Goal: Book appointment/travel/reservation

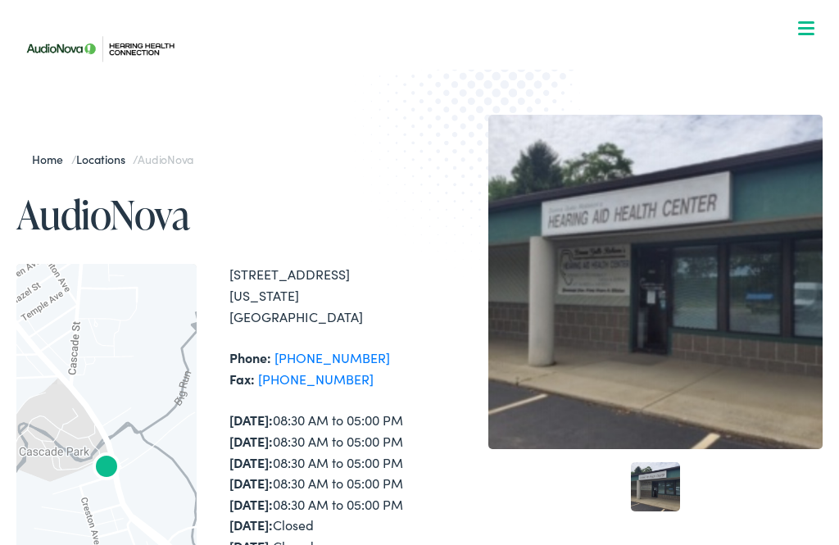
click at [804, 21] on span at bounding box center [806, 22] width 16 height 2
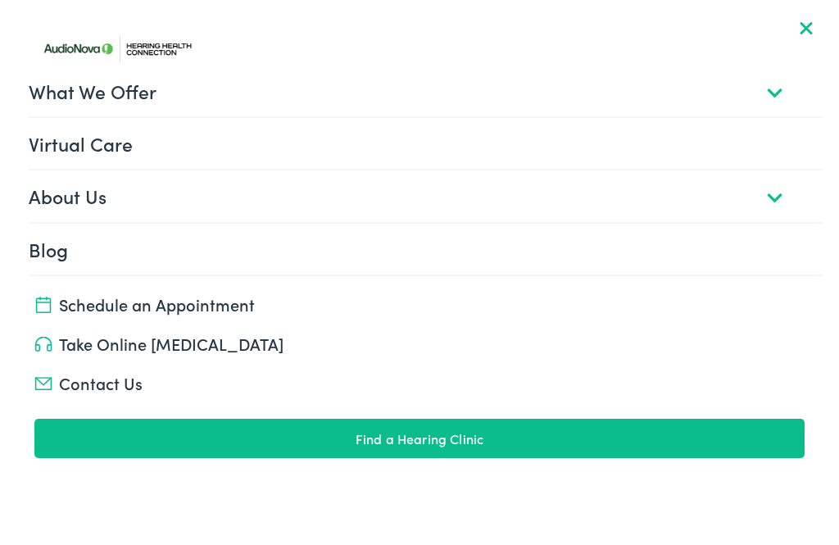
click at [776, 202] on link "About Us" at bounding box center [425, 195] width 793 height 51
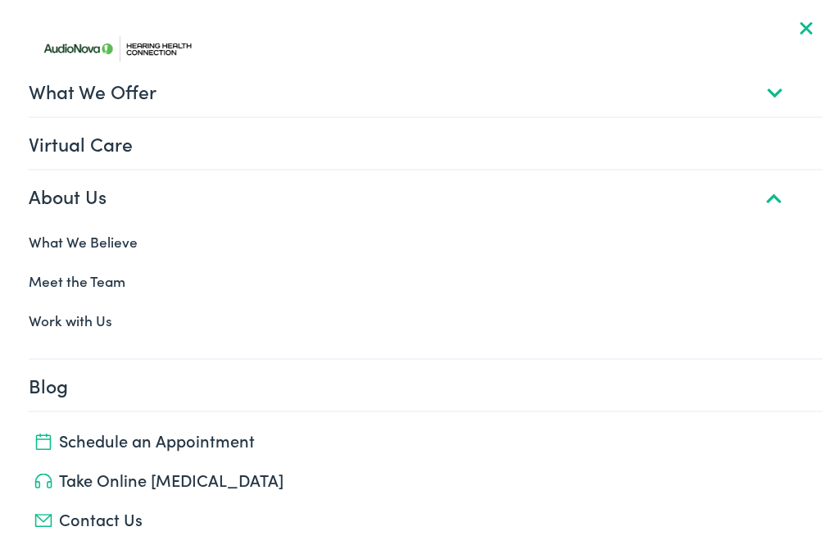
click at [88, 271] on link "Meet the Team" at bounding box center [418, 280] width 805 height 39
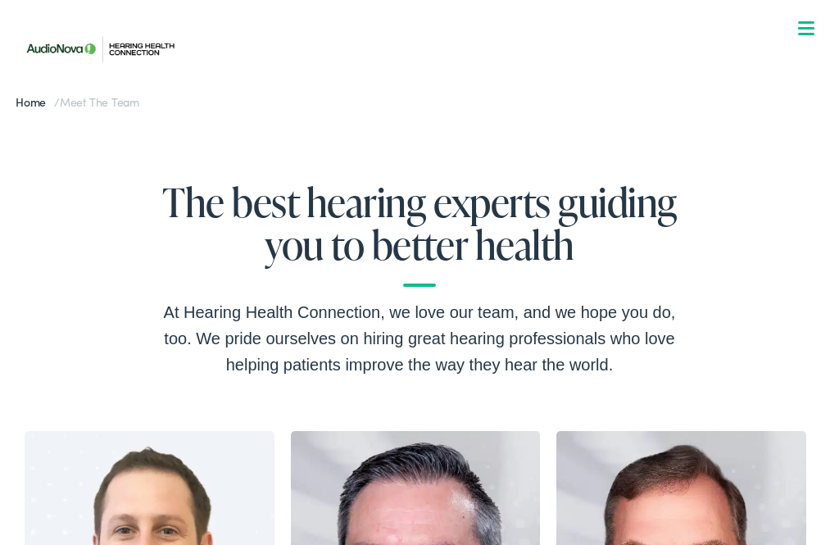
click at [798, 34] on span at bounding box center [806, 34] width 16 height 2
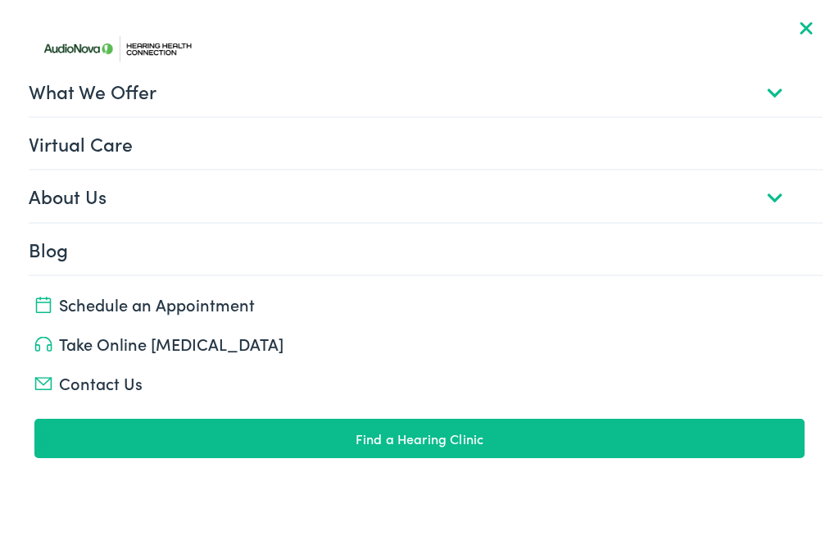
click at [775, 201] on link "About Us" at bounding box center [425, 195] width 793 height 51
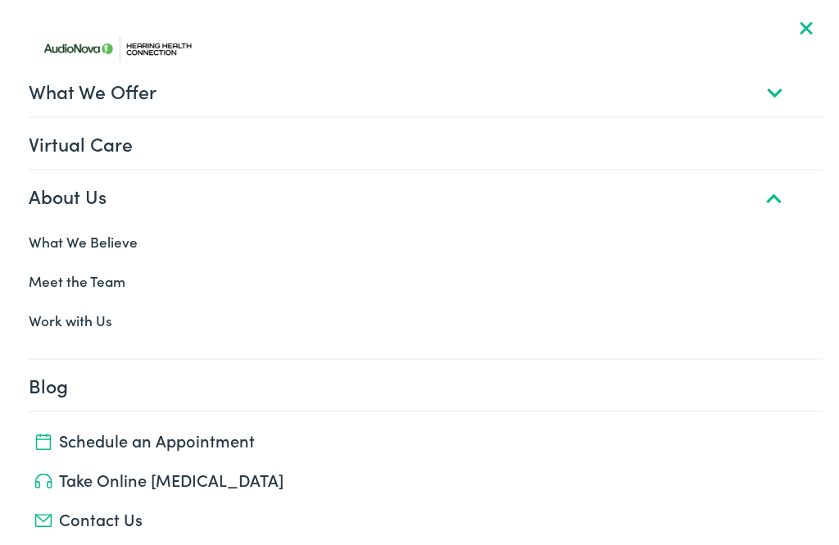
click at [91, 235] on link "What We Believe" at bounding box center [418, 241] width 805 height 39
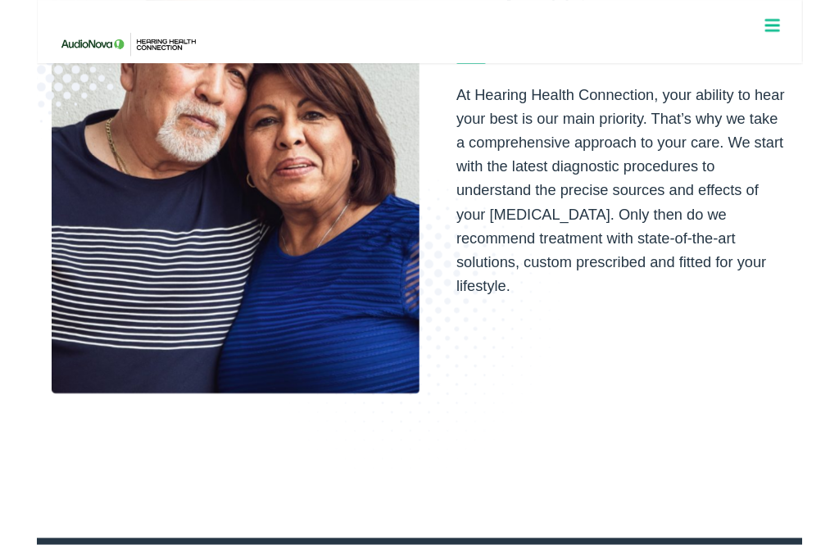
click at [808, 35] on div at bounding box center [806, 29] width 16 height 16
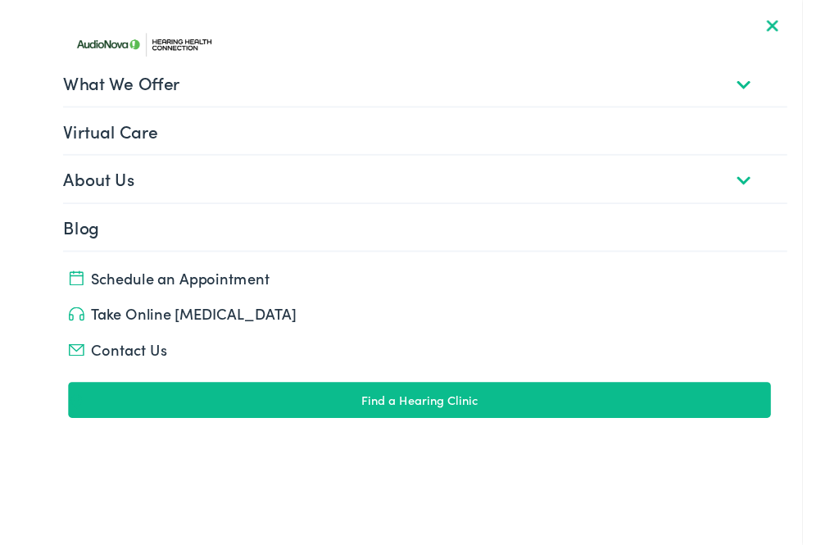
click at [777, 195] on link "About Us" at bounding box center [425, 195] width 793 height 51
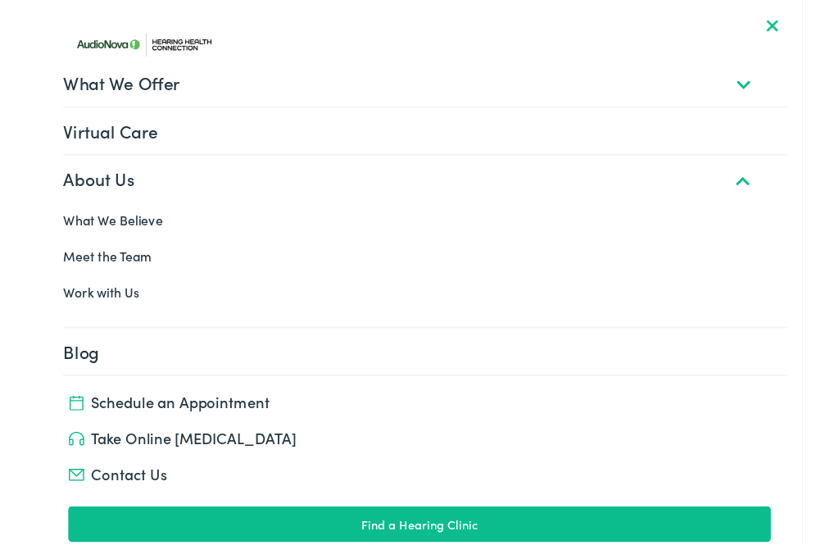
click at [44, 330] on link "Work with Us" at bounding box center [418, 320] width 805 height 39
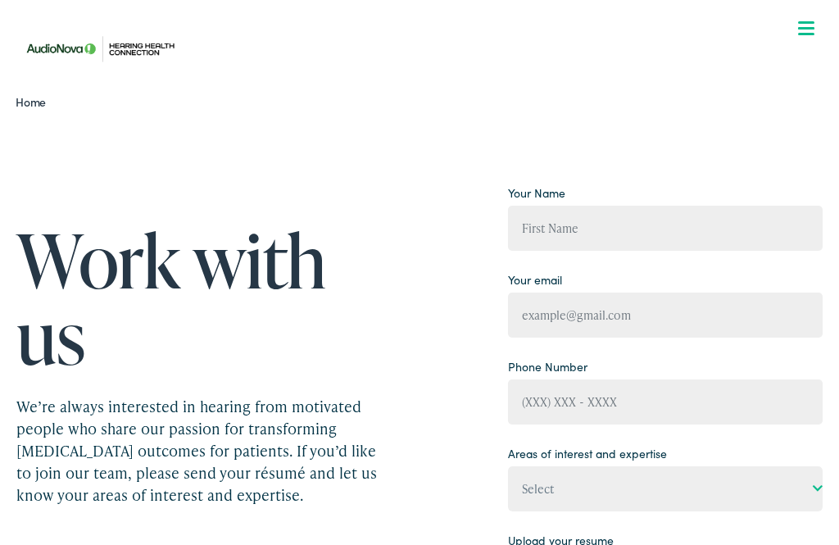
click at [802, 31] on div at bounding box center [806, 29] width 16 height 16
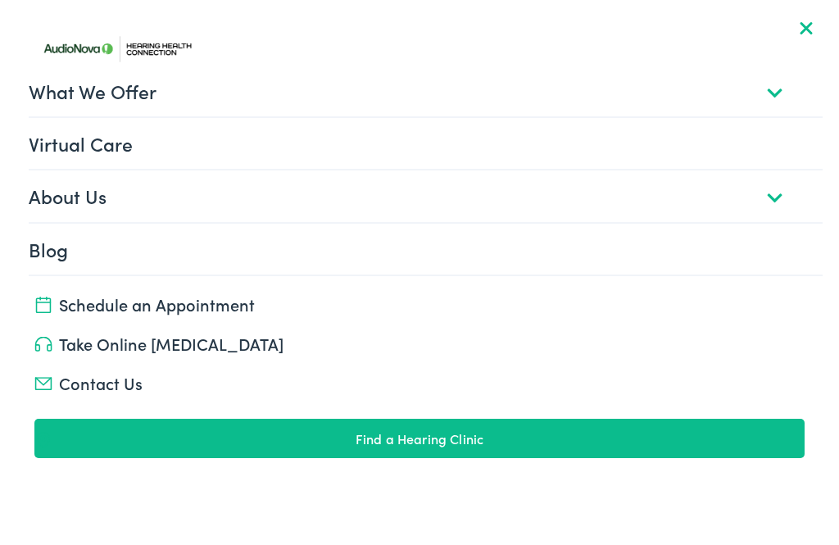
click at [774, 91] on link "What We Offer" at bounding box center [425, 91] width 793 height 51
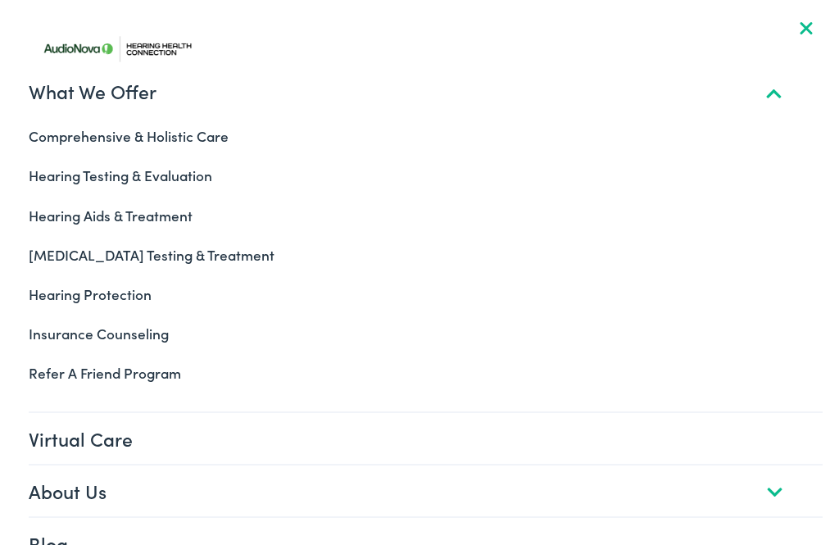
click at [166, 209] on link "Hearing Aids & Treatment" at bounding box center [418, 215] width 805 height 39
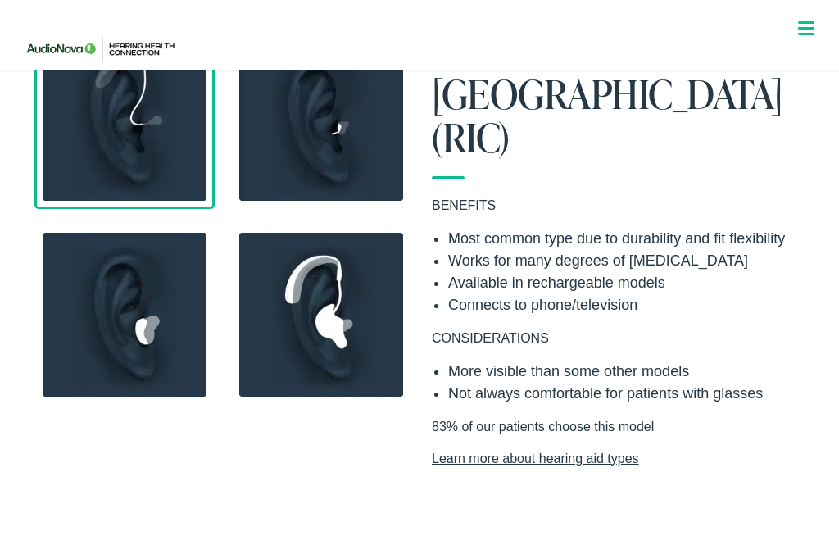
scroll to position [1440, 0]
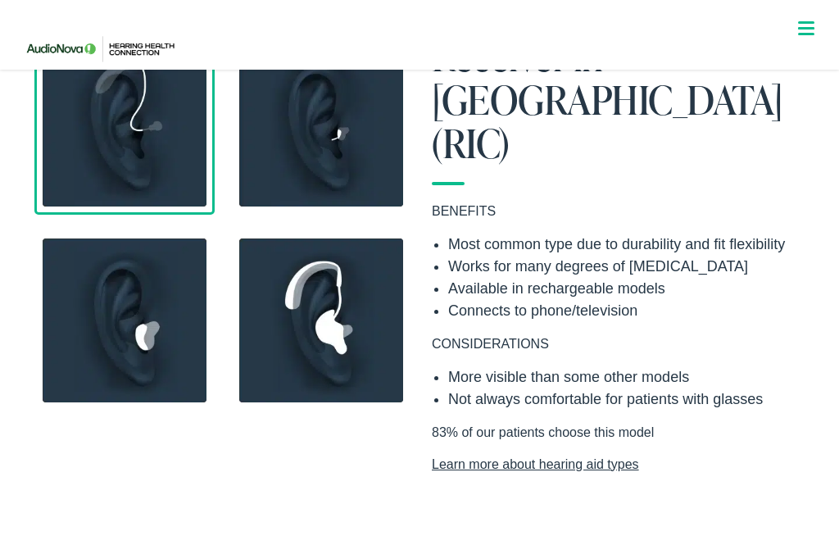
click at [325, 317] on img at bounding box center [321, 320] width 180 height 180
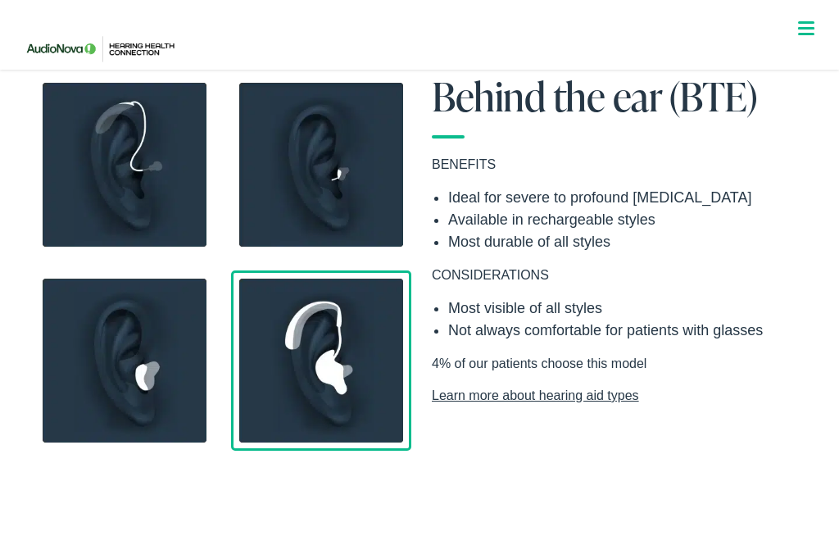
scroll to position [1400, 0]
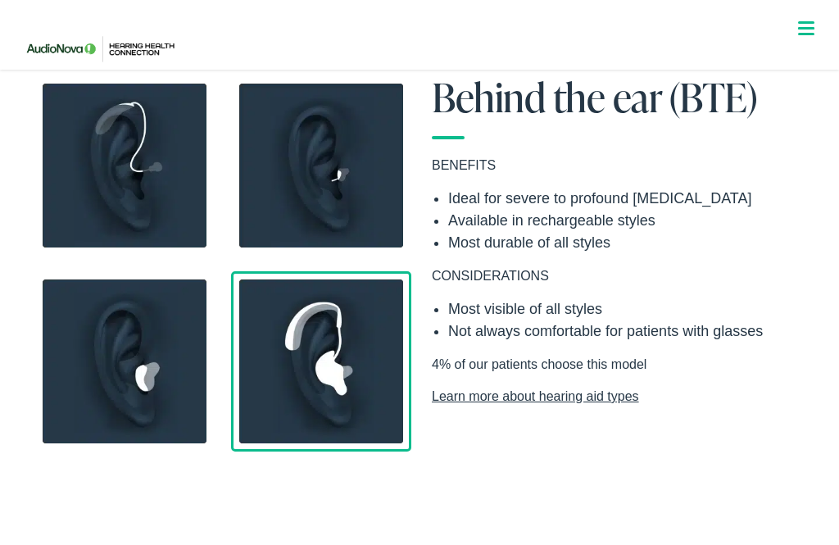
click at [138, 375] on img at bounding box center [124, 361] width 180 height 180
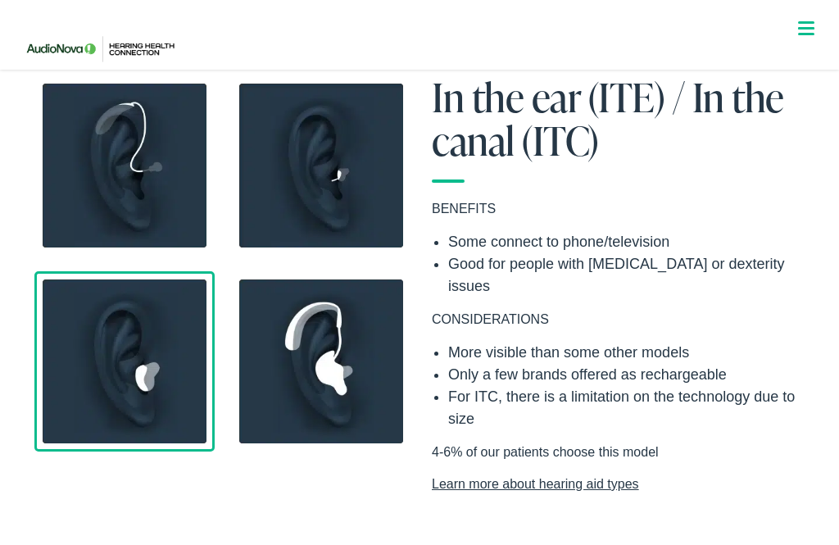
click at [330, 181] on img at bounding box center [321, 165] width 180 height 180
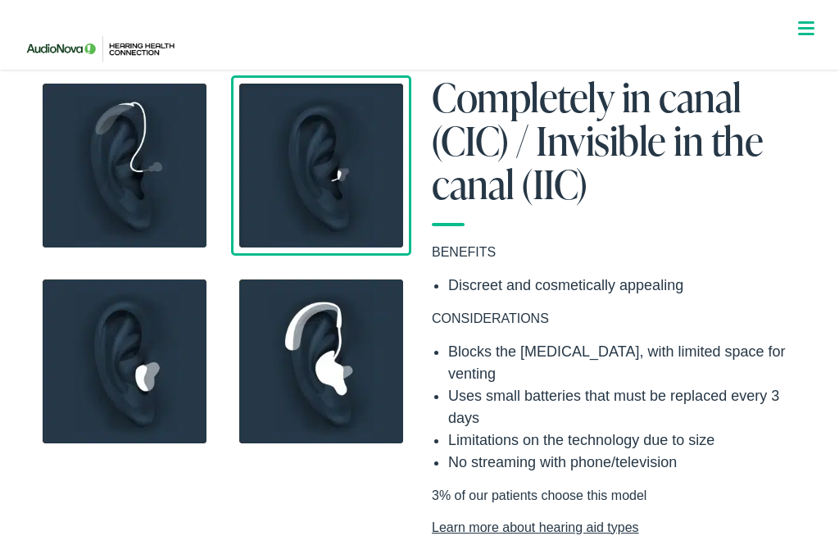
click at [152, 181] on img at bounding box center [124, 165] width 180 height 180
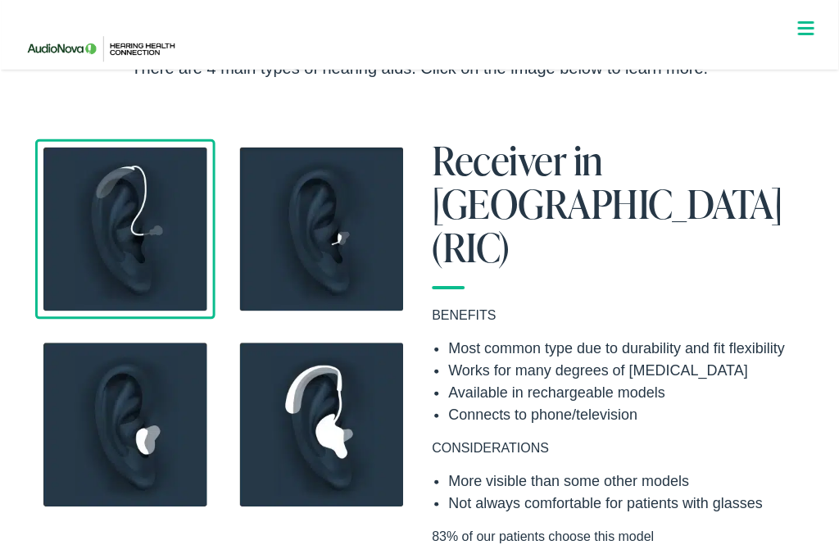
scroll to position [1342, 0]
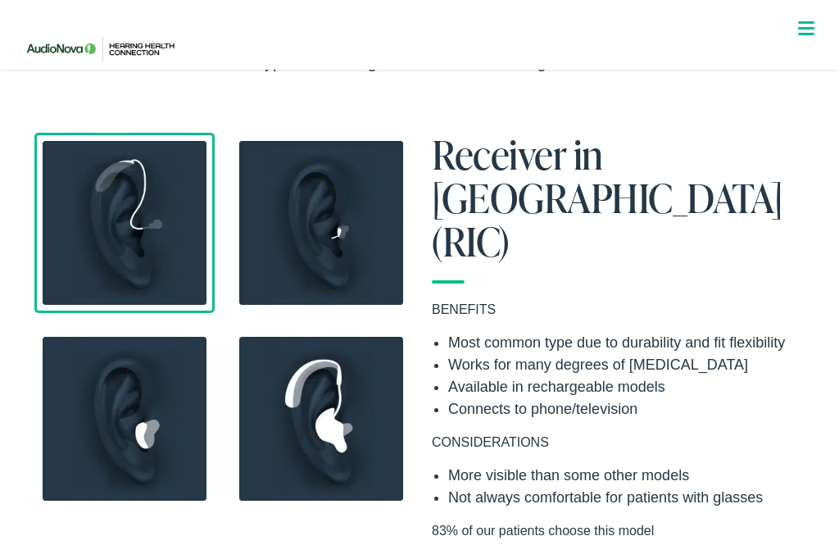
click at [339, 425] on img at bounding box center [321, 419] width 180 height 180
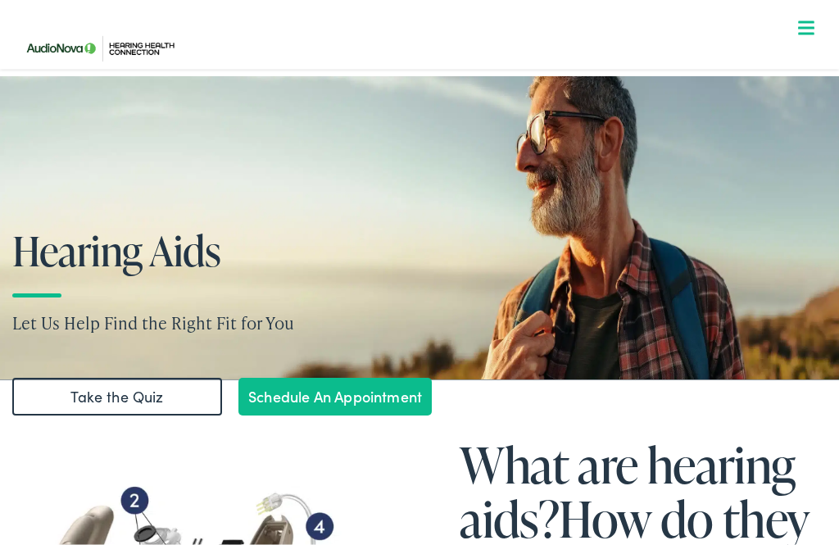
scroll to position [57, 0]
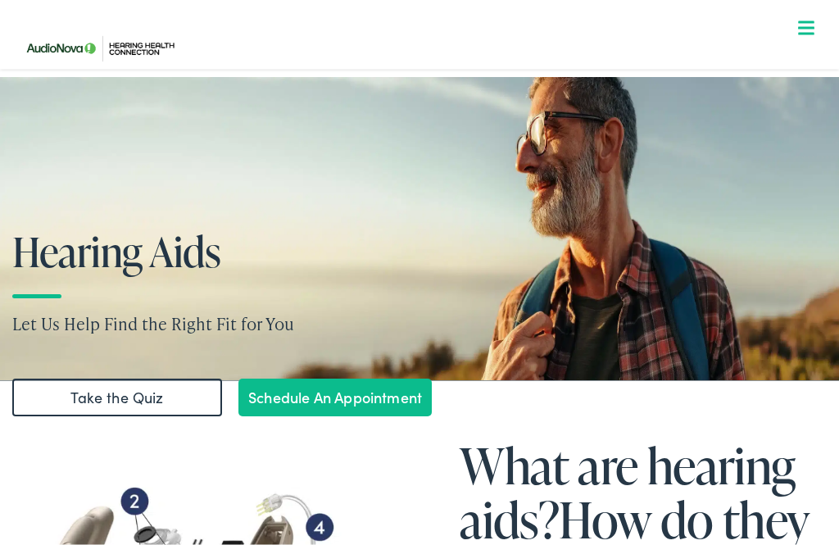
click at [343, 405] on link "Schedule An Appointment" at bounding box center [334, 398] width 193 height 38
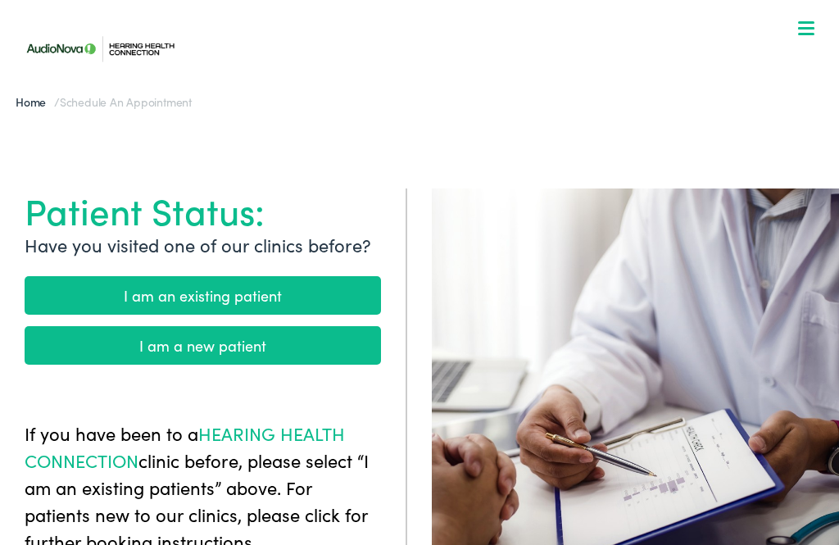
click at [72, 347] on link "I am a new patient" at bounding box center [203, 345] width 356 height 39
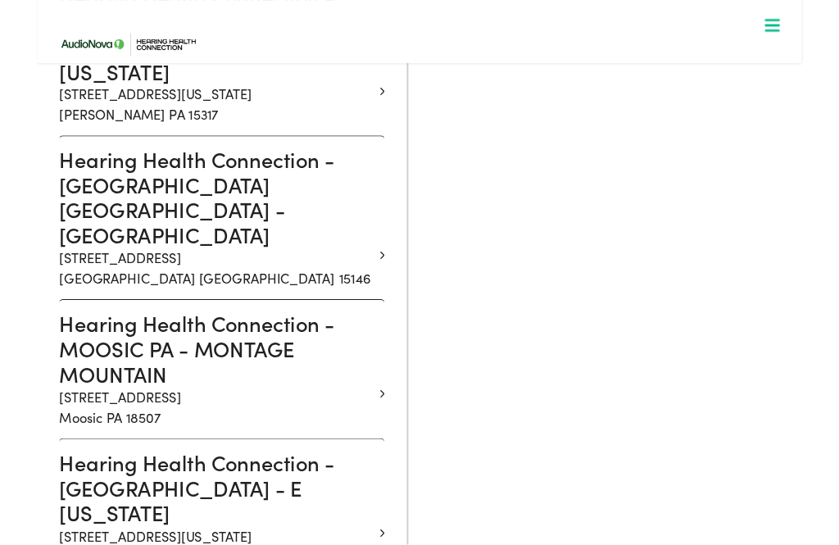
scroll to position [1035, 0]
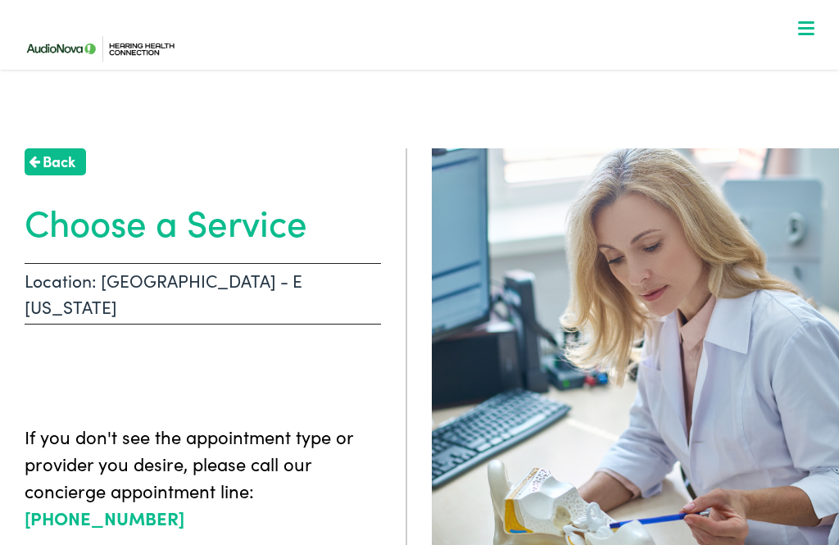
scroll to position [39, 0]
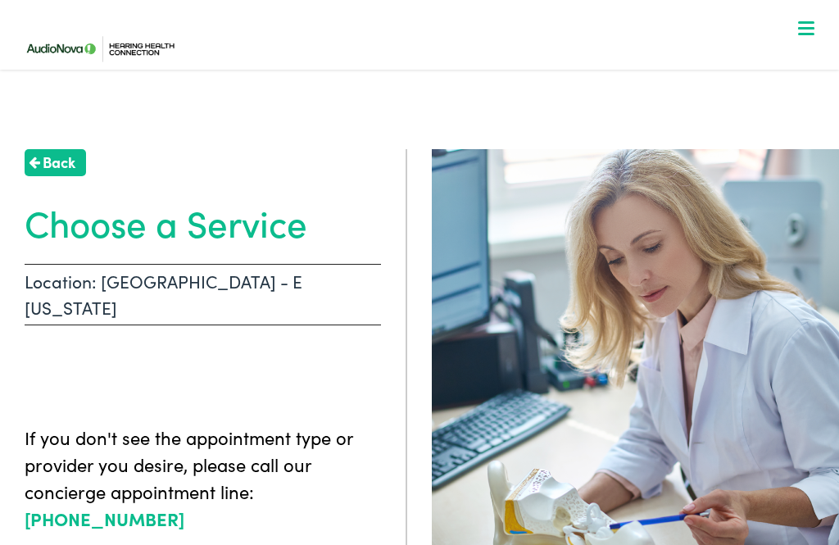
click at [261, 228] on h1 "Choose a Service" at bounding box center [203, 222] width 356 height 43
click at [807, 32] on div at bounding box center [806, 29] width 16 height 16
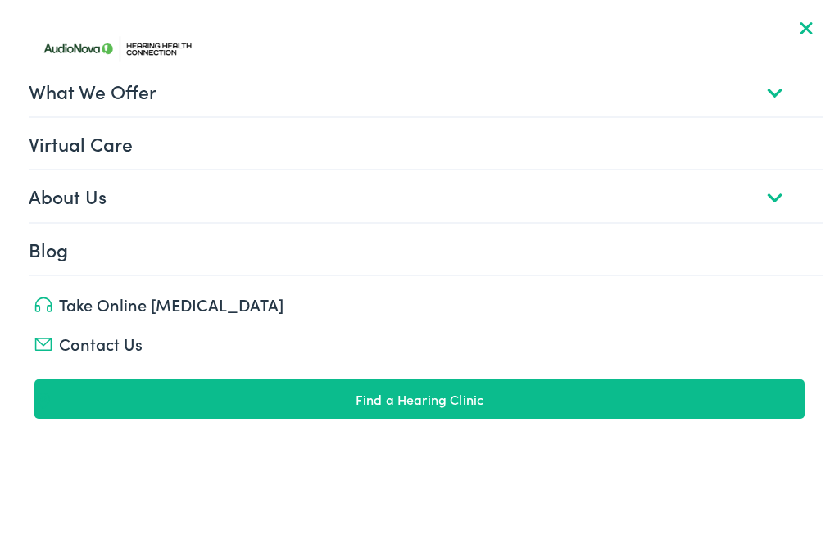
click at [810, 31] on span at bounding box center [806, 27] width 13 height 13
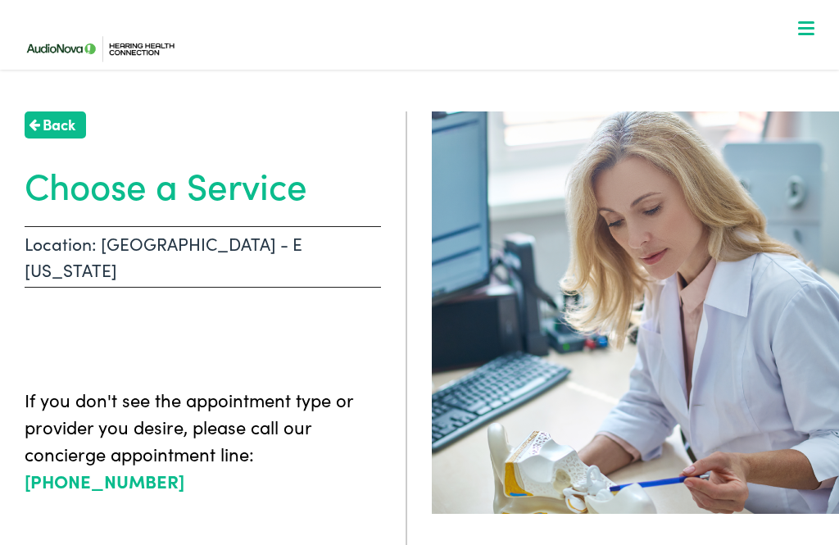
scroll to position [75, 0]
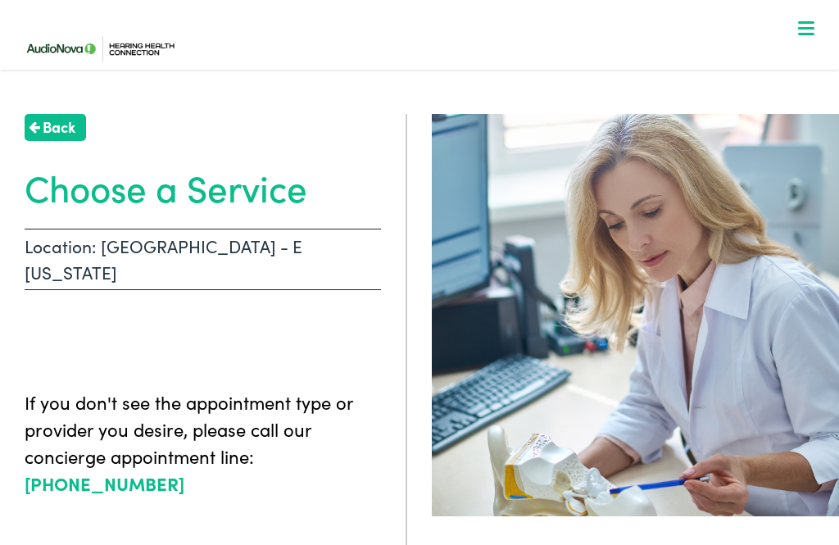
click at [296, 240] on p "Location: [GEOGRAPHIC_DATA] - E [US_STATE]" at bounding box center [203, 259] width 356 height 61
click at [303, 244] on p "Location: [GEOGRAPHIC_DATA] - E [US_STATE]" at bounding box center [203, 259] width 356 height 61
click at [803, 29] on span at bounding box center [806, 28] width 16 height 2
